Goal: Task Accomplishment & Management: Use online tool/utility

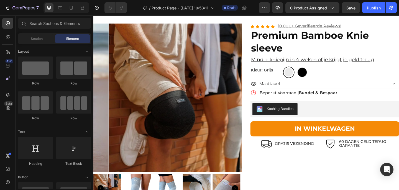
scroll to position [1050, 0]
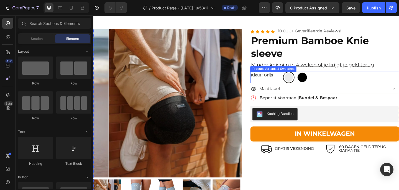
click at [320, 85] on div at bounding box center [321, 83] width 10 height 10
click at [315, 77] on input "[PERSON_NAME]" at bounding box center [314, 77] width 0 height 0
radio input "true"
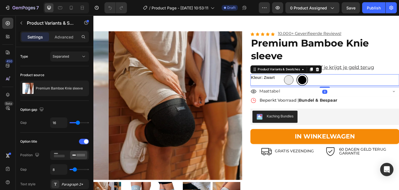
click at [307, 85] on div at bounding box center [306, 86] width 10 height 10
click at [300, 80] on input "Grijs Grijs" at bounding box center [300, 79] width 0 height 0
radio input "true"
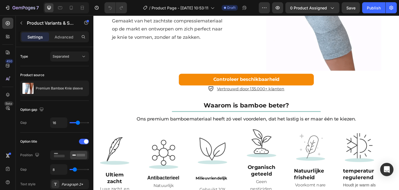
scroll to position [810, 0]
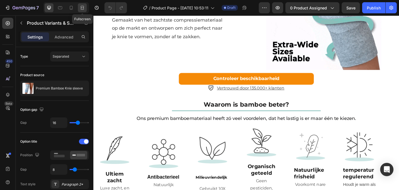
click at [82, 6] on icon at bounding box center [83, 8] width 6 height 6
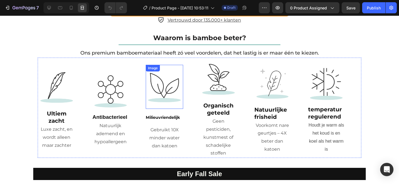
scroll to position [884, 0]
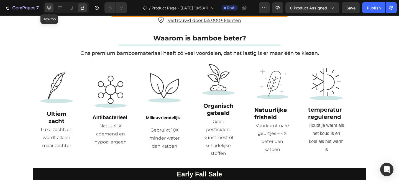
click at [46, 9] on div at bounding box center [49, 7] width 9 height 9
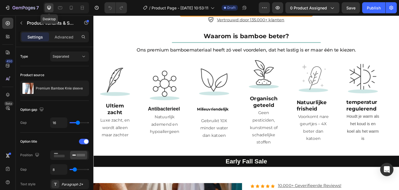
scroll to position [882, 0]
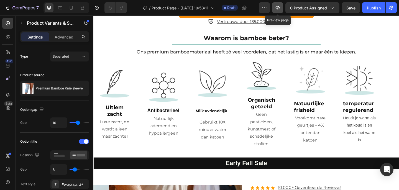
click at [279, 11] on button "button" at bounding box center [277, 7] width 11 height 11
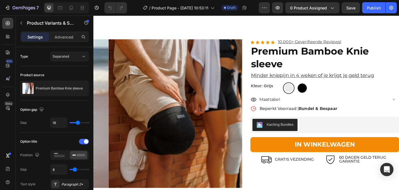
scroll to position [1057, 0]
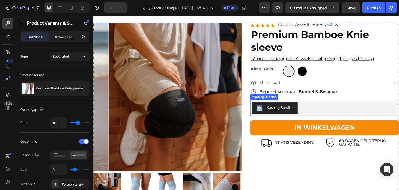
click at [306, 123] on button "Kaching Bundles" at bounding box center [291, 116] width 49 height 13
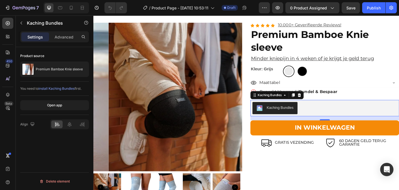
click at [59, 90] on span "install Kaching Bundles" at bounding box center [57, 89] width 36 height 4
click at [57, 104] on div "Open app" at bounding box center [54, 105] width 15 height 5
click at [277, 10] on icon "button" at bounding box center [278, 8] width 6 height 6
click at [287, 105] on div "Kaching Bundles" at bounding box center [285, 102] width 39 height 7
